Goal: Task Accomplishment & Management: Complete application form

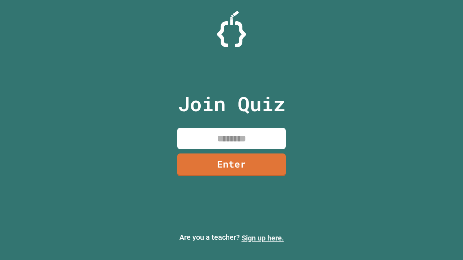
click at [262, 238] on link "Sign up here." at bounding box center [262, 238] width 42 height 9
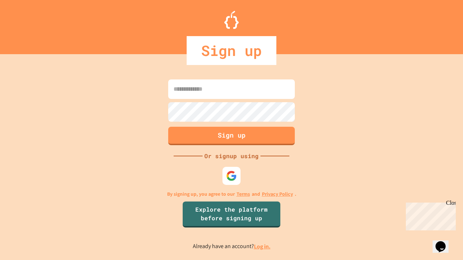
click at [262, 247] on link "Log in." at bounding box center [262, 247] width 17 height 8
